Goal: Complete application form

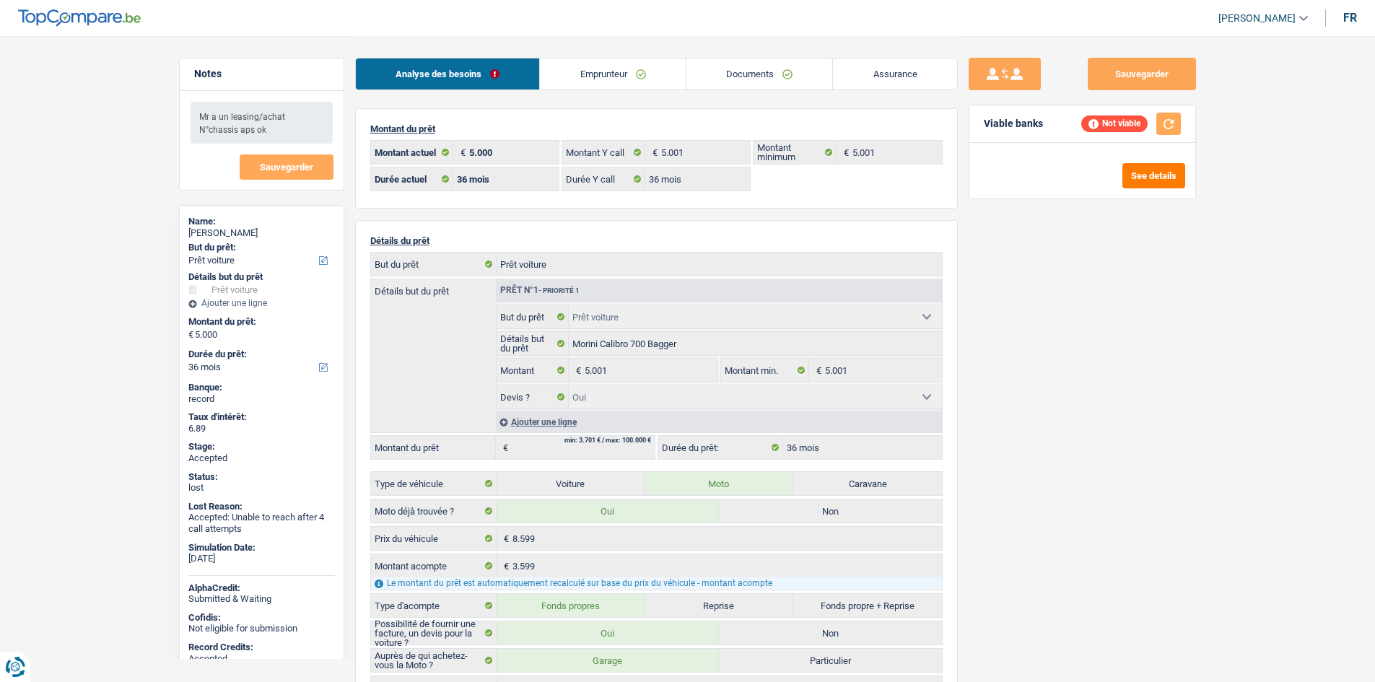
select select "car"
select select "36"
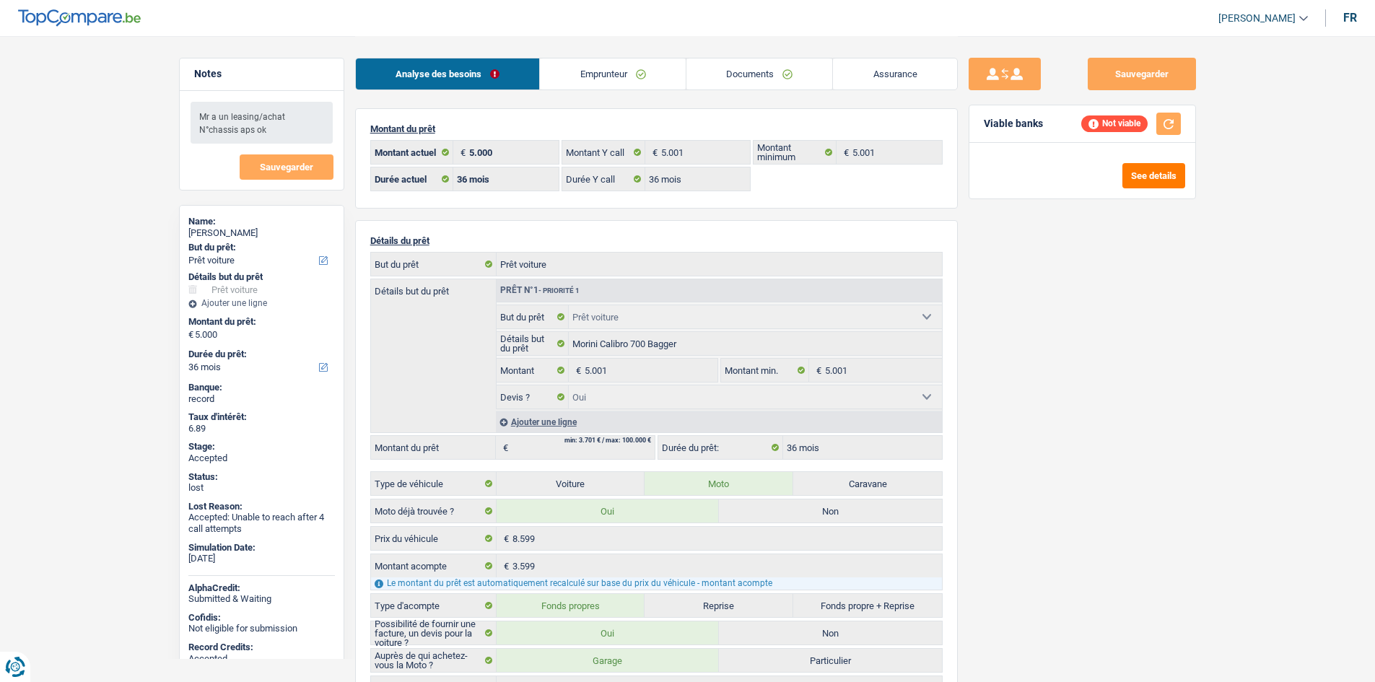
select select "car"
select select "yes"
select select "36"
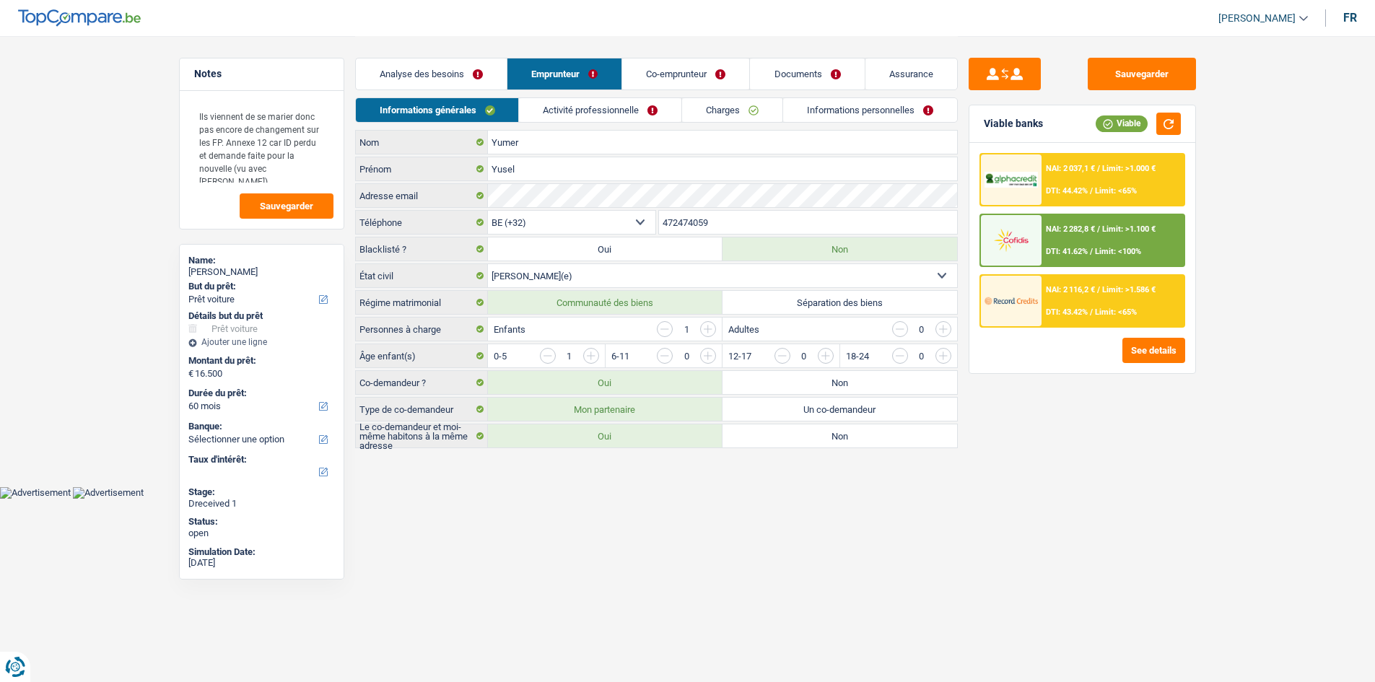
select select "car"
select select "60"
select select "32"
select select "married"
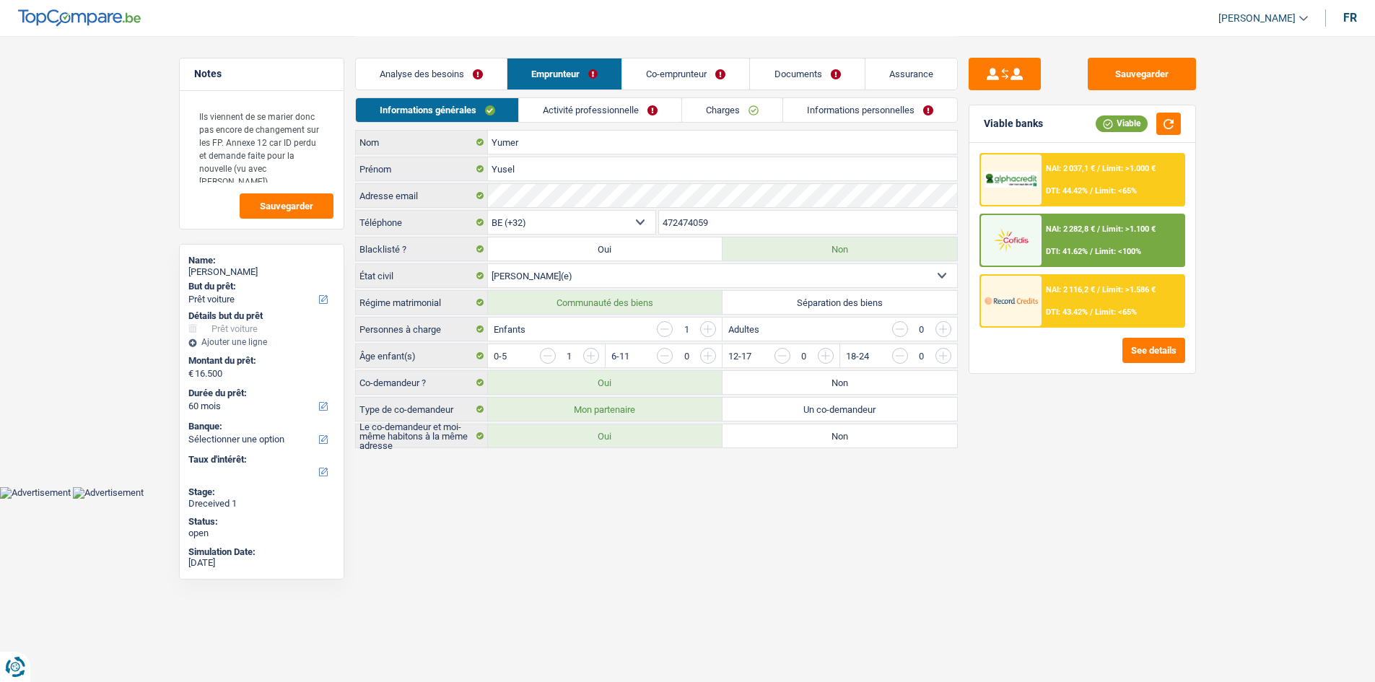
select select "mutuality"
select select "mutualityIndemnity"
select select "familyAllowances"
select select "solidaris"
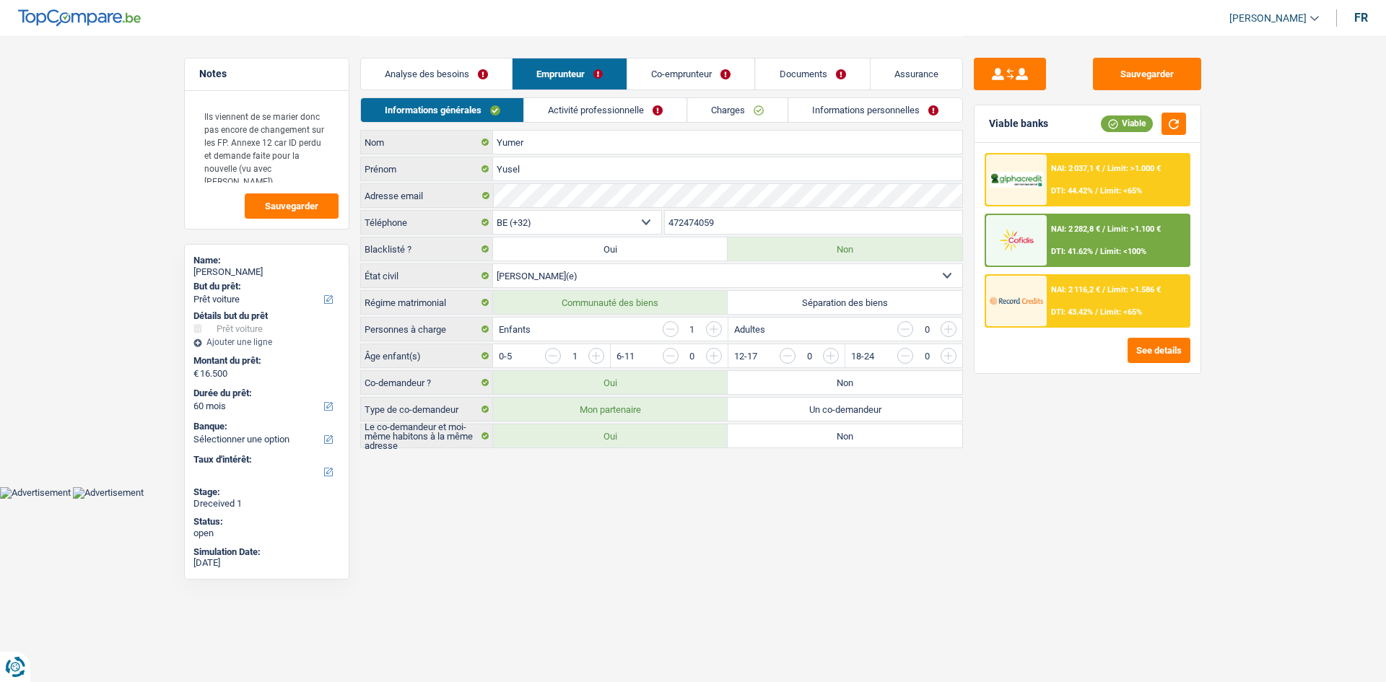
click at [613, 98] on link "Activité professionnelle" at bounding box center [606, 110] width 162 height 24
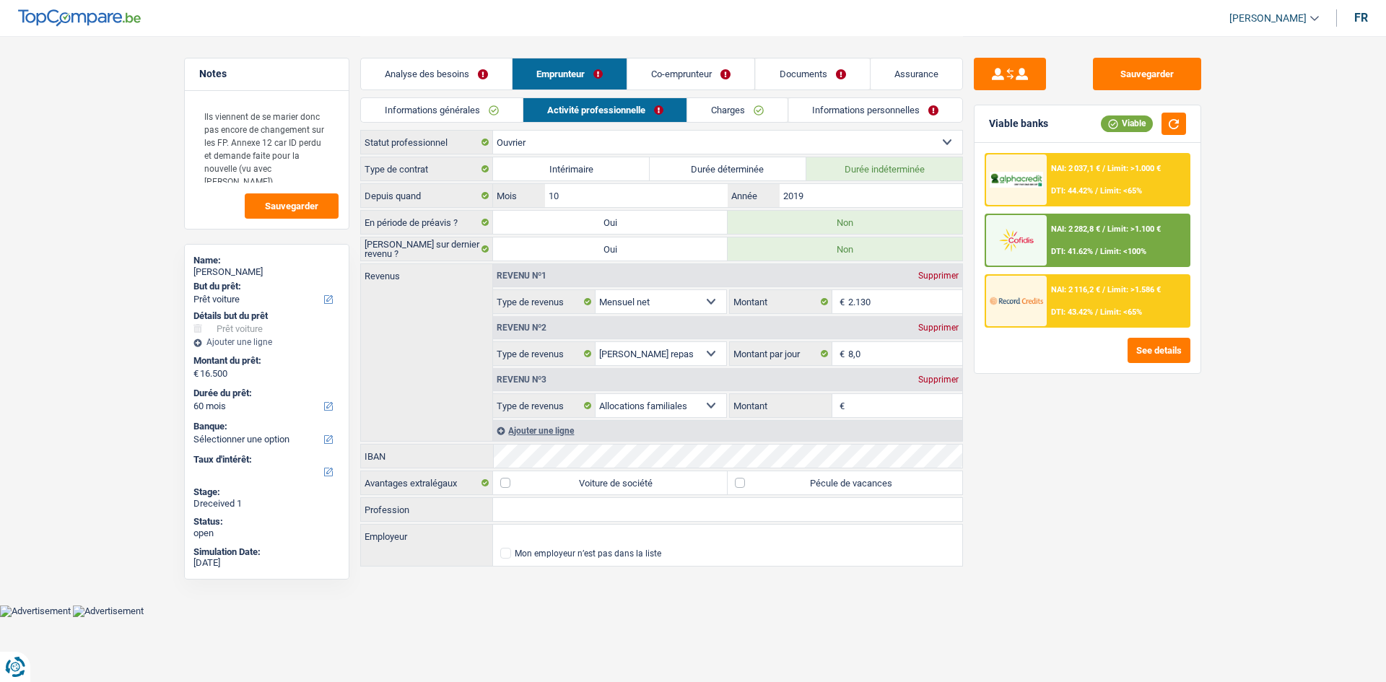
click at [685, 73] on link "Co-emprunteur" at bounding box center [691, 73] width 127 height 31
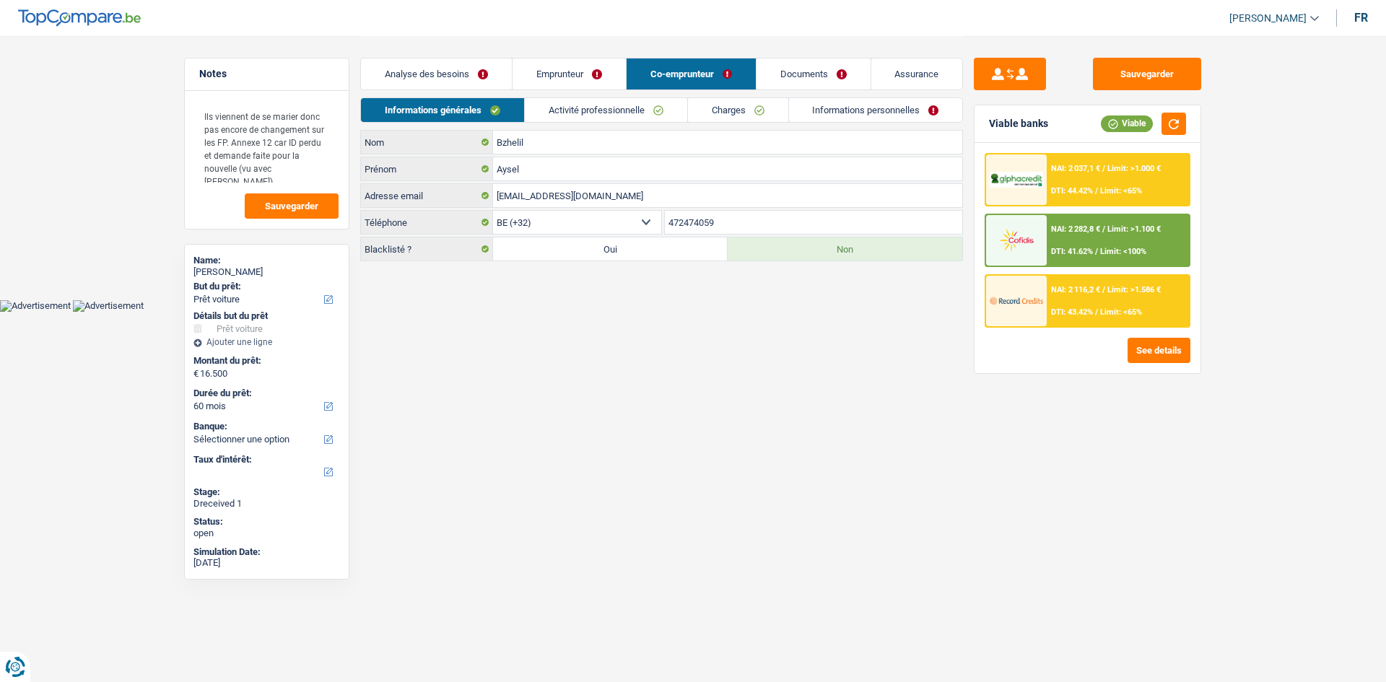
click at [659, 119] on link "Activité professionnelle" at bounding box center [606, 110] width 162 height 24
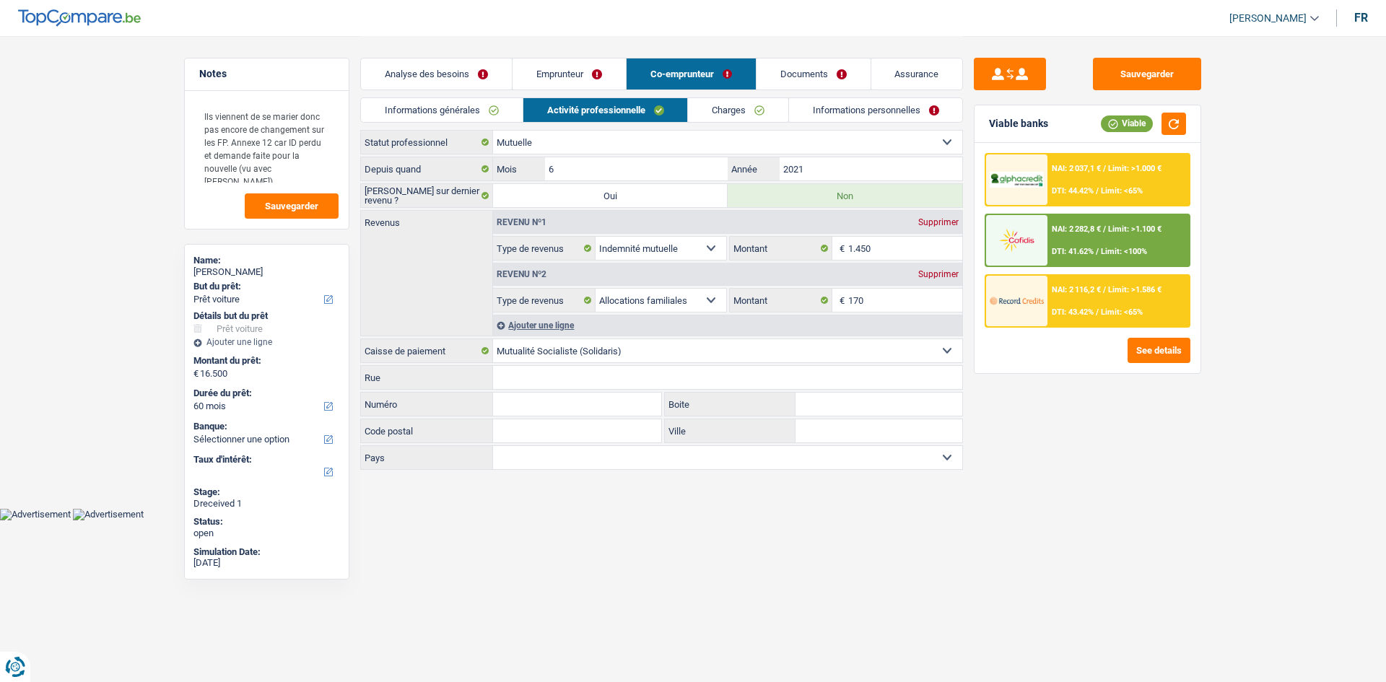
click at [835, 63] on link "Documents" at bounding box center [813, 73] width 114 height 31
